Goal: Information Seeking & Learning: Learn about a topic

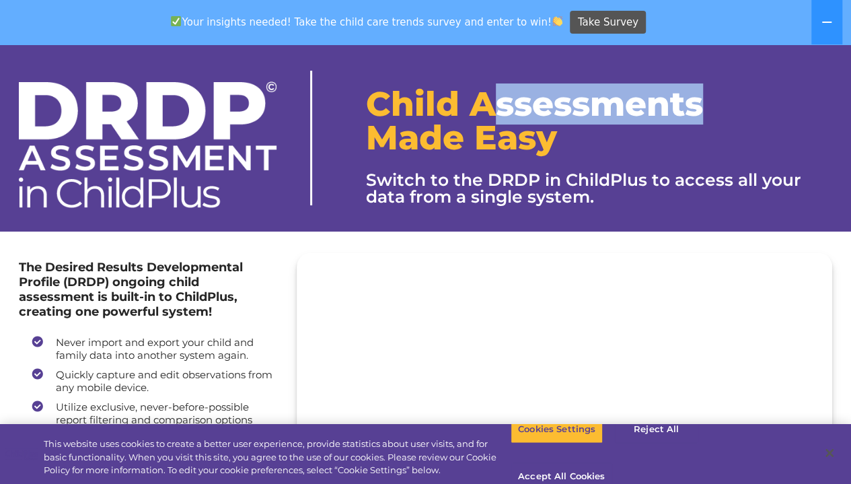
drag, startPoint x: 711, startPoint y: 65, endPoint x: 692, endPoint y: 177, distance: 113.3
click at [623, 131] on div "Child Assessments Made Easy Switch to the DRDP in ChildPlus to access all your …" at bounding box center [599, 138] width 487 height 182
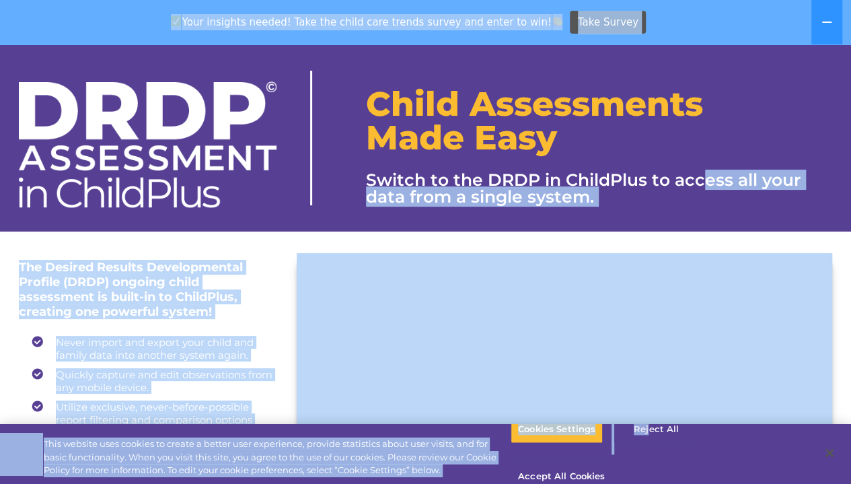
drag, startPoint x: 701, startPoint y: 185, endPoint x: 642, endPoint y: 452, distance: 273.0
drag, startPoint x: 642, startPoint y: 452, endPoint x: 765, endPoint y: 446, distance: 122.6
click at [612, 463] on button "Accept All Cookies" at bounding box center [562, 477] width 102 height 28
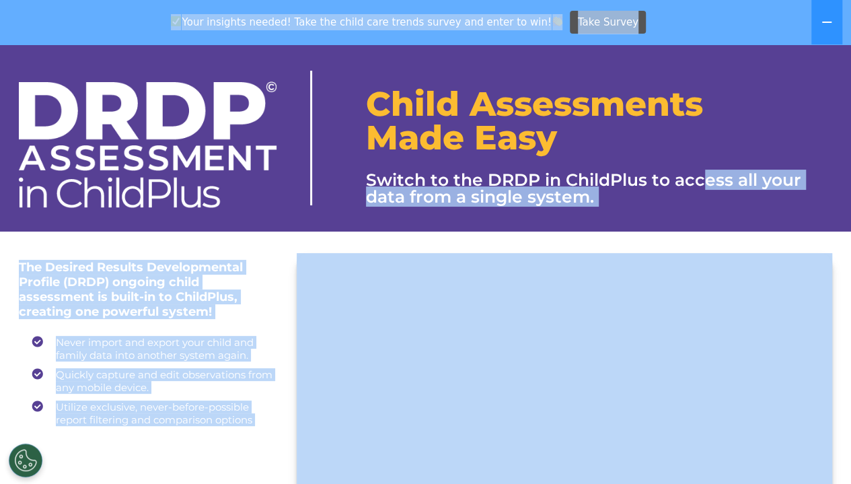
click at [268, 285] on h4 "The Desired Results Developmental Profile (DRDP) ongoing child assessment is bu…" at bounding box center [148, 289] width 258 height 59
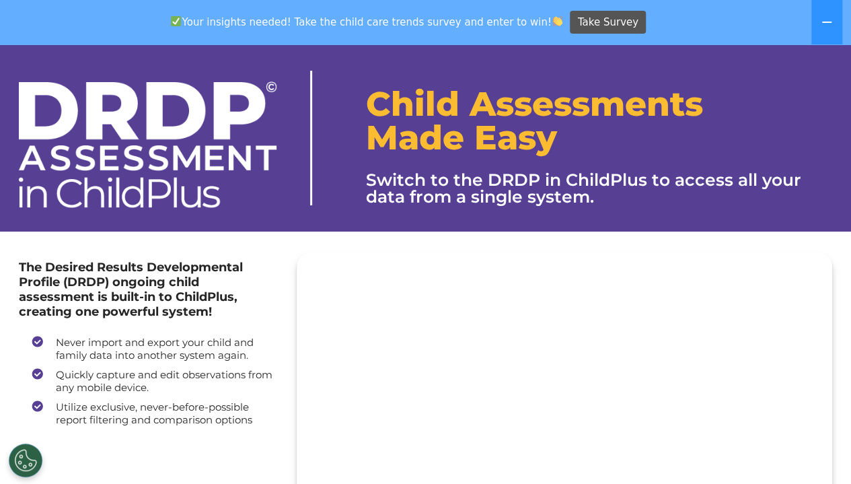
click at [850, 70] on div "Child Assessments Made Easy Switch to the DRDP in ChildPlus to access all your …" at bounding box center [425, 137] width 851 height 187
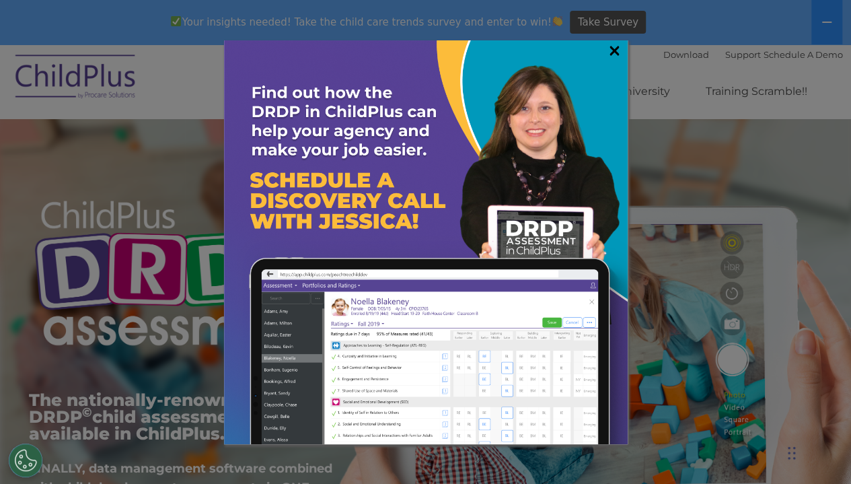
click at [607, 52] on link "×" at bounding box center [614, 50] width 15 height 13
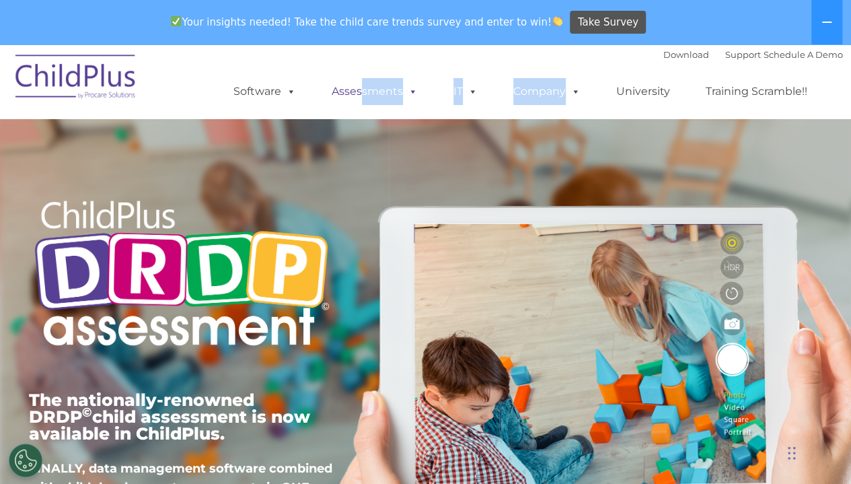
drag, startPoint x: 607, startPoint y: 52, endPoint x: 361, endPoint y: 98, distance: 250.6
click at [361, 98] on div "Download Support | Schedule A Demo  MENU MENU Software ChildPlus: The original…" at bounding box center [525, 81] width 637 height 74
click at [361, 98] on link "Assessments" at bounding box center [374, 91] width 113 height 27
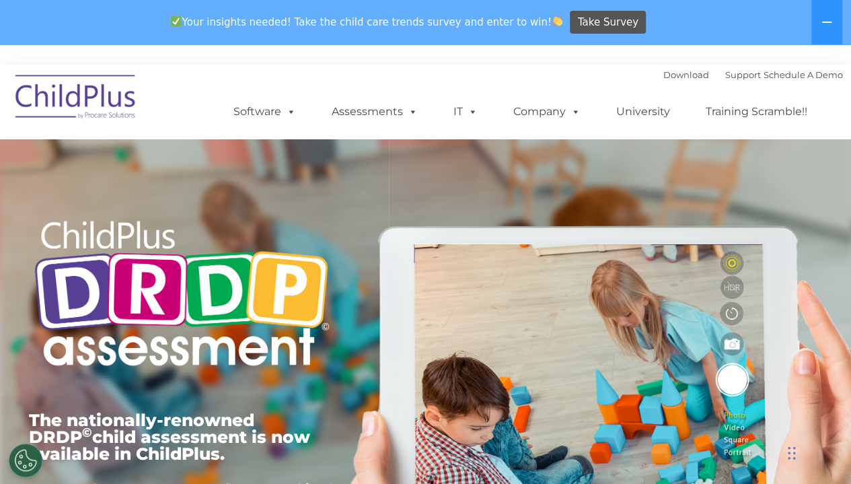
click at [356, 90] on ul "Software ChildPlus: The original and most widely-used Head Start data managemen…" at bounding box center [525, 112] width 637 height 54
drag, startPoint x: 0, startPoint y: 0, endPoint x: 355, endPoint y: 118, distance: 374.3
click at [355, 118] on ul "Software ChildPlus: The original and most widely-used Head Start data managemen…" at bounding box center [525, 112] width 637 height 54
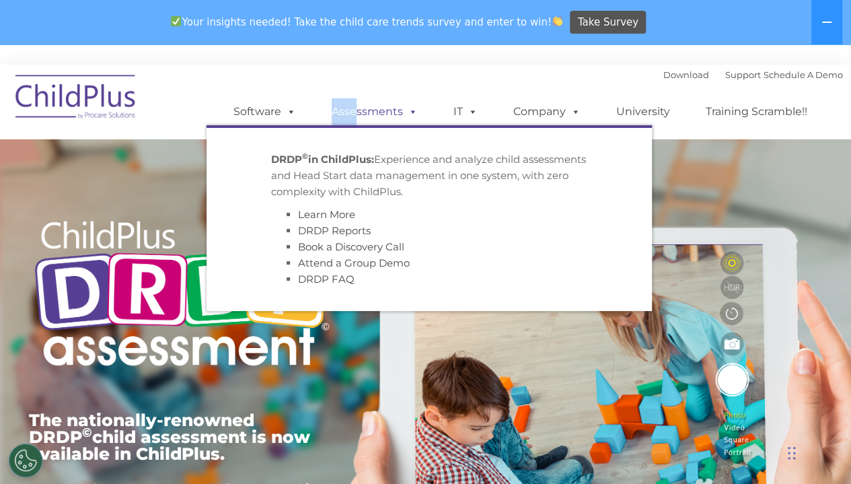
click at [355, 118] on link "Assessments" at bounding box center [374, 111] width 113 height 27
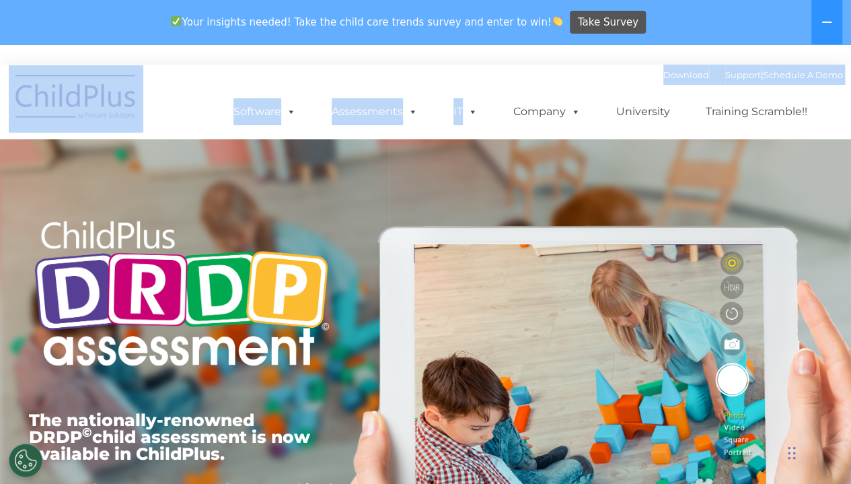
click at [199, 102] on div "Download Support | Schedule A Demo  MENU MENU Software ChildPlus: The original…" at bounding box center [426, 102] width 834 height 74
drag, startPoint x: 199, startPoint y: 102, endPoint x: 182, endPoint y: -54, distance: 157.1
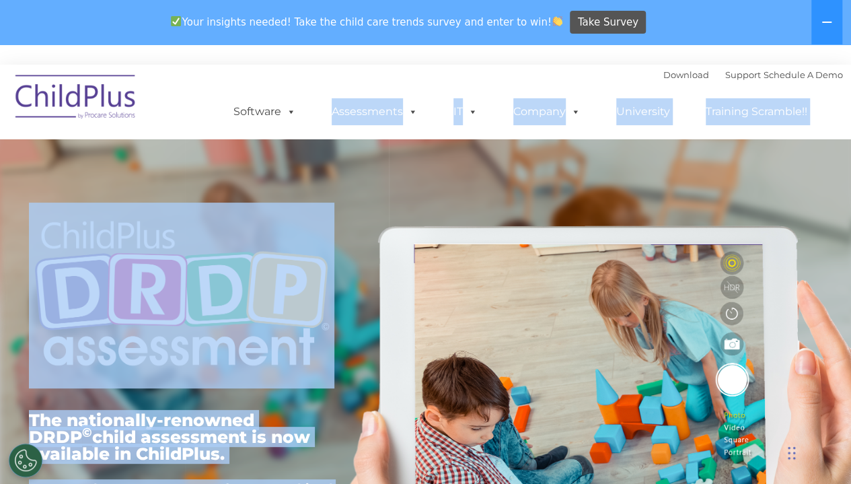
drag, startPoint x: 648, startPoint y: 272, endPoint x: 258, endPoint y: 133, distance: 414.4
click at [357, 75] on div "Download Support | Schedule A Demo  MENU MENU Software ChildPlus: The original…" at bounding box center [525, 102] width 637 height 74
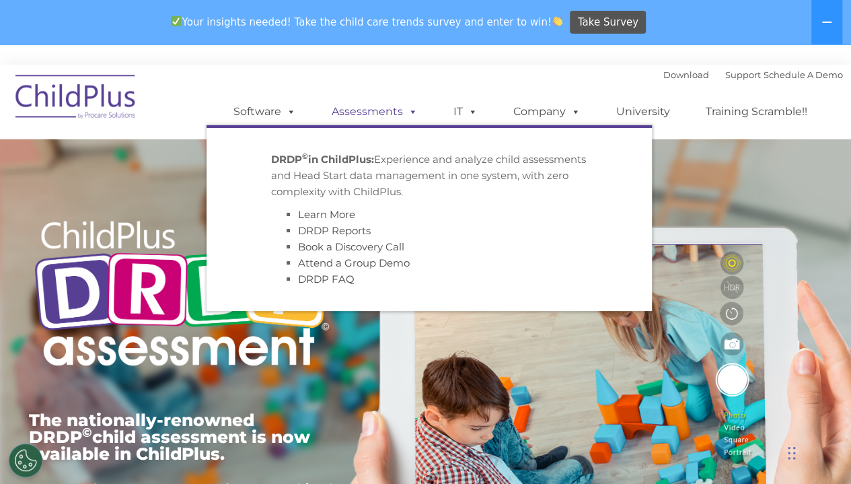
click at [369, 104] on link "Assessments" at bounding box center [374, 111] width 113 height 27
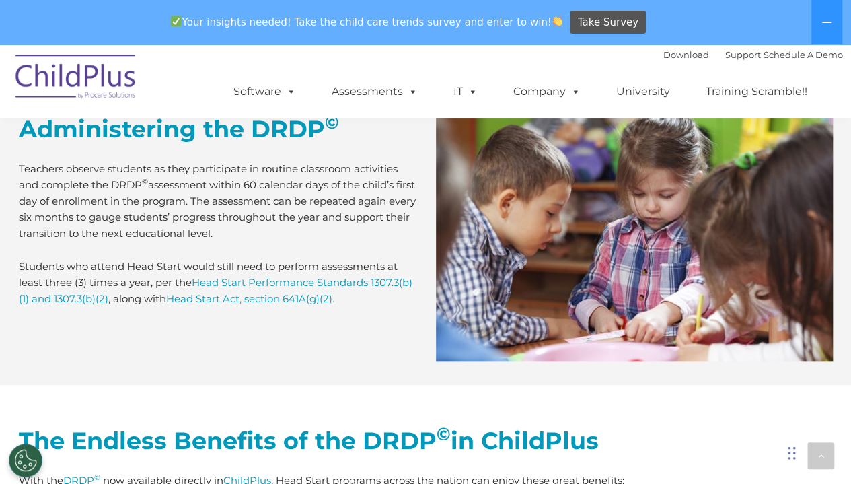
scroll to position [5501, 0]
